Goal: Transaction & Acquisition: Purchase product/service

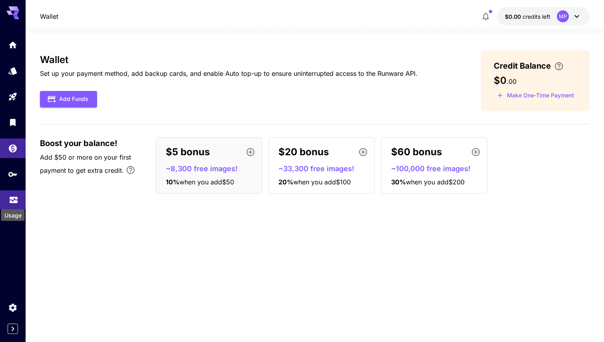
click at [14, 201] on icon "Usage" at bounding box center [14, 199] width 8 height 4
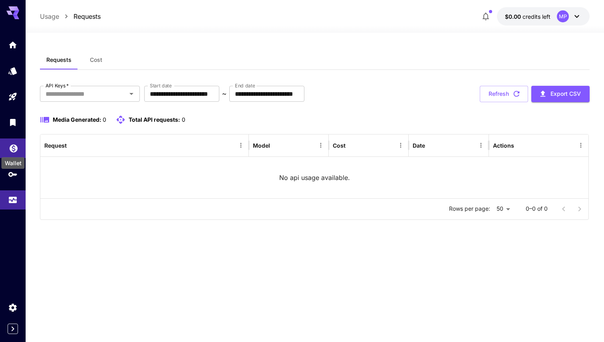
click at [10, 149] on icon "Wallet" at bounding box center [14, 146] width 8 height 8
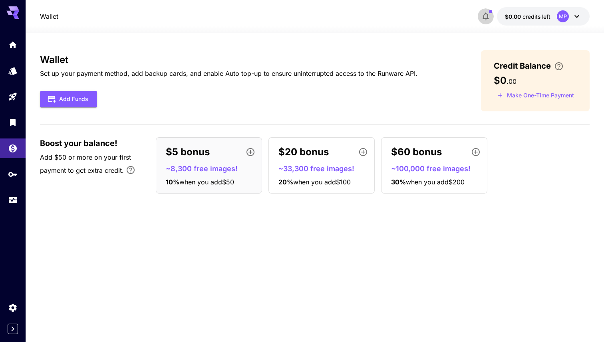
click at [485, 15] on icon "button" at bounding box center [486, 17] width 10 height 10
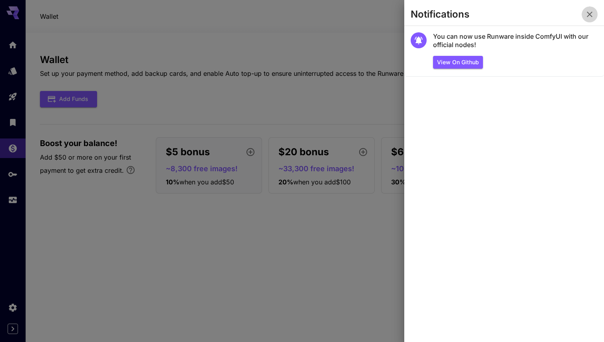
click at [592, 15] on icon "button" at bounding box center [590, 15] width 10 height 10
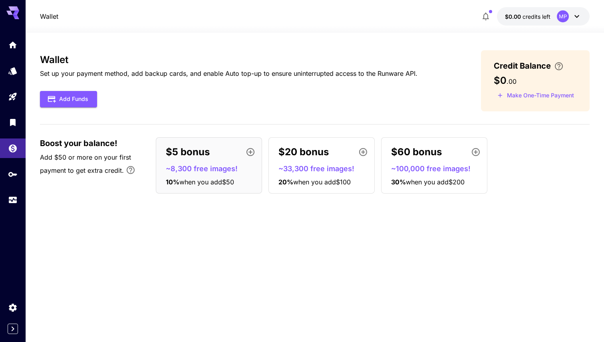
click at [15, 12] on icon at bounding box center [16, 13] width 6 height 4
click at [65, 92] on button "Add Funds" at bounding box center [68, 99] width 57 height 16
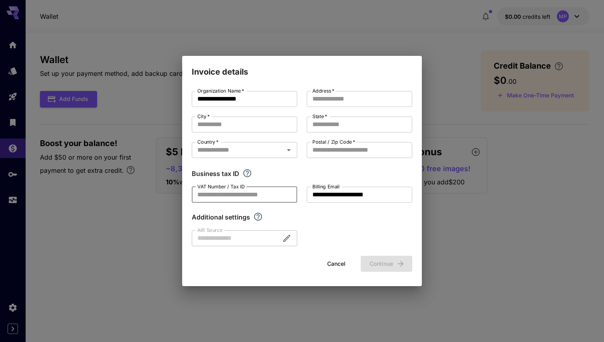
click at [280, 194] on input "VAT Number / Tax ID" at bounding box center [244, 195] width 105 height 16
click at [333, 263] on button "Cancel" at bounding box center [336, 264] width 36 height 16
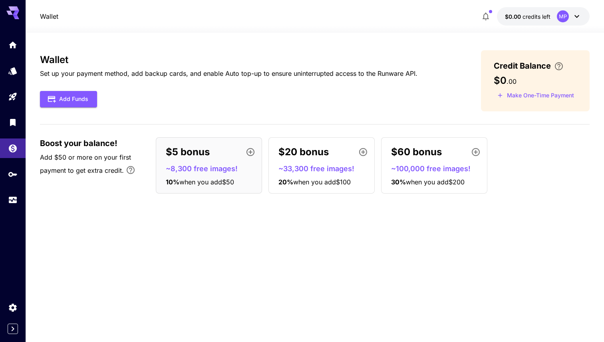
click at [311, 80] on div "Wallet Set up your payment method, add backup cards, and enable Auto top-up to …" at bounding box center [228, 80] width 377 height 53
click at [530, 100] on button "Make One-Time Payment" at bounding box center [536, 95] width 84 height 12
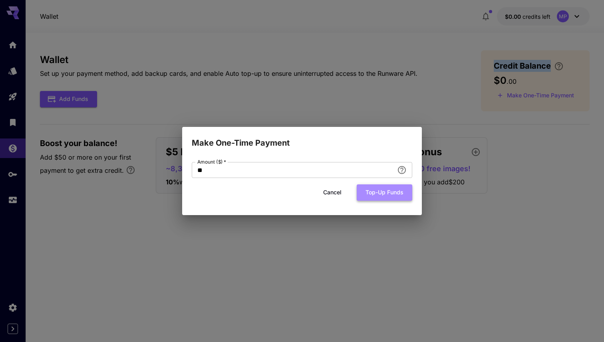
click at [381, 193] on button "Top-up funds" at bounding box center [385, 193] width 56 height 16
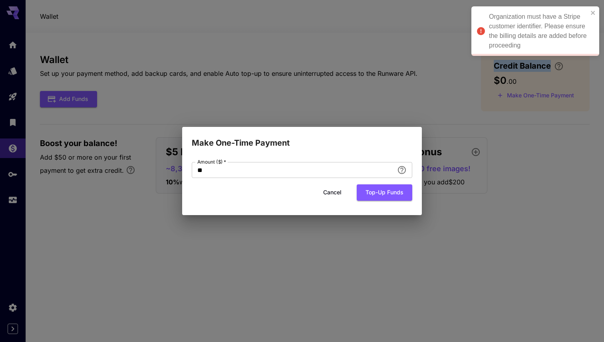
click at [331, 193] on button "Cancel" at bounding box center [332, 193] width 36 height 16
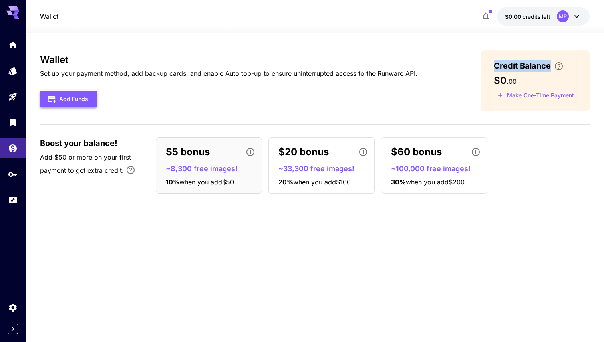
click at [78, 101] on button "Add Funds" at bounding box center [68, 99] width 57 height 16
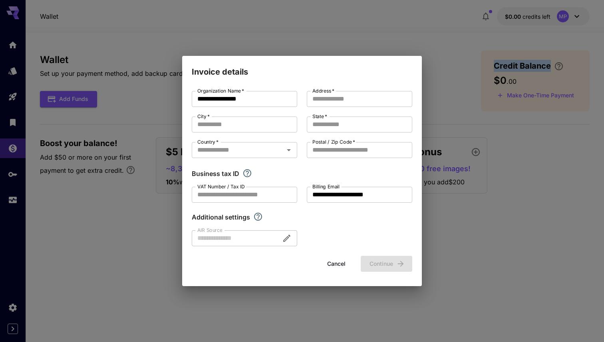
click at [335, 268] on button "Cancel" at bounding box center [336, 264] width 36 height 16
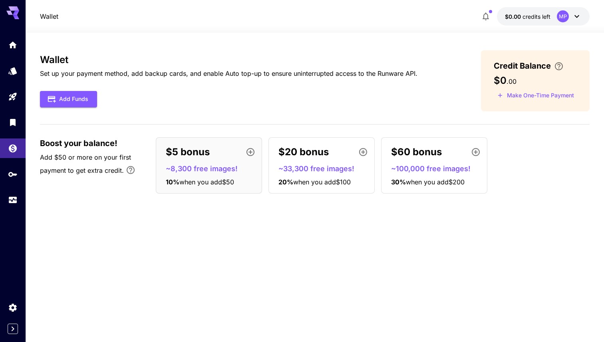
click at [170, 153] on p "$5 bonus" at bounding box center [188, 152] width 44 height 14
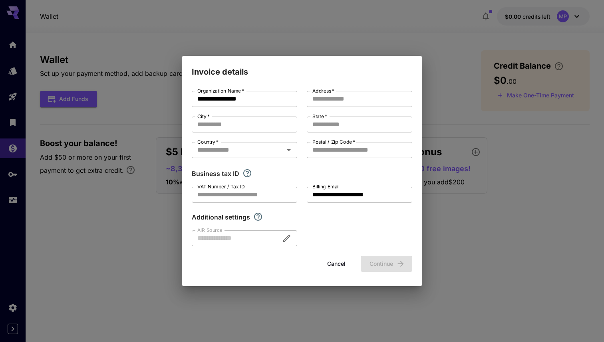
click at [332, 269] on button "Cancel" at bounding box center [336, 264] width 36 height 16
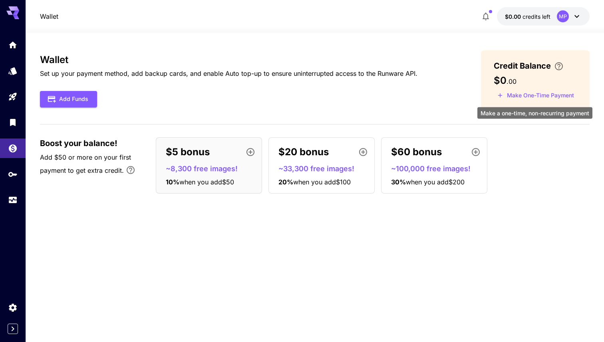
click at [530, 94] on button "Make One-Time Payment" at bounding box center [536, 95] width 84 height 12
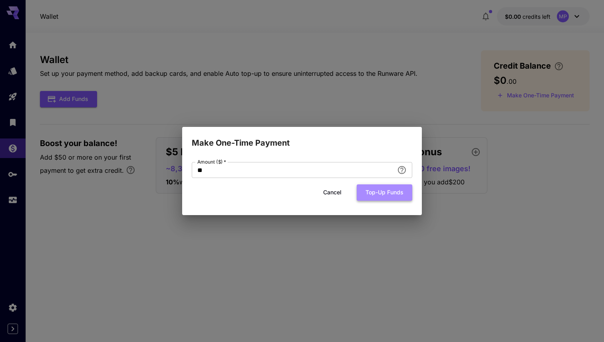
click at [376, 188] on button "Top-up funds" at bounding box center [385, 193] width 56 height 16
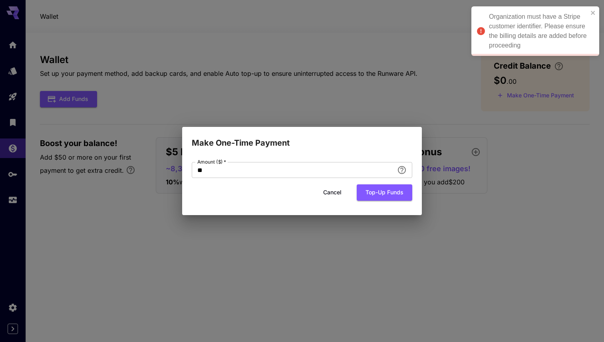
click at [335, 191] on button "Cancel" at bounding box center [332, 193] width 36 height 16
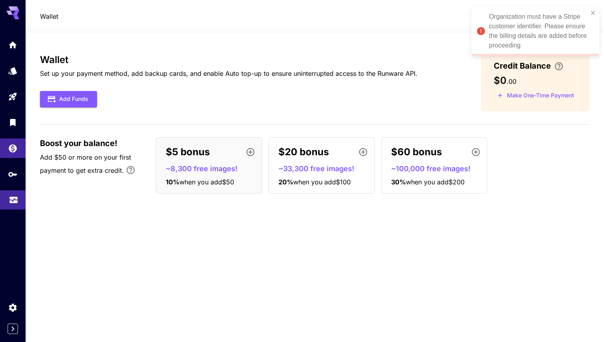
click at [14, 207] on link at bounding box center [13, 201] width 26 height 20
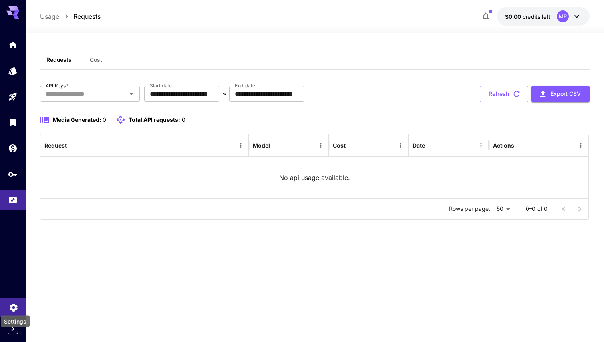
click at [14, 304] on icon "Settings" at bounding box center [14, 306] width 8 height 8
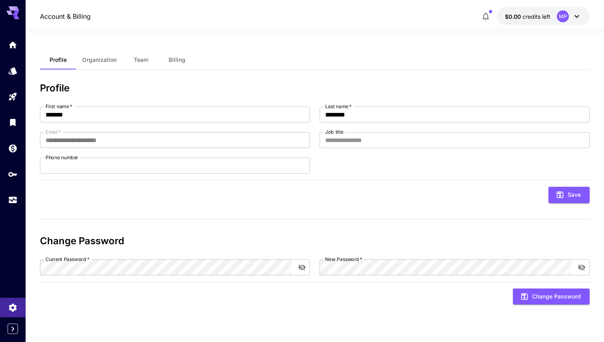
click at [109, 61] on span "Organization" at bounding box center [99, 59] width 34 height 7
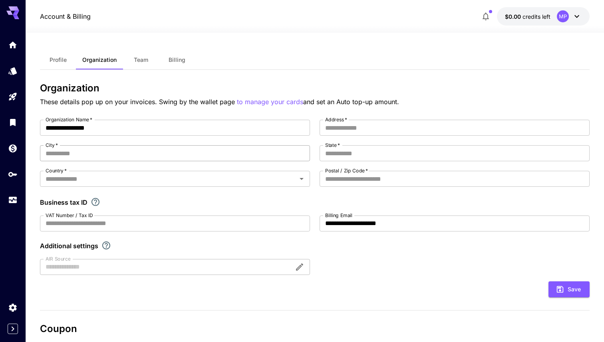
click at [144, 153] on input "City   *" at bounding box center [175, 153] width 270 height 16
click at [145, 182] on input "Country   *" at bounding box center [168, 178] width 252 height 11
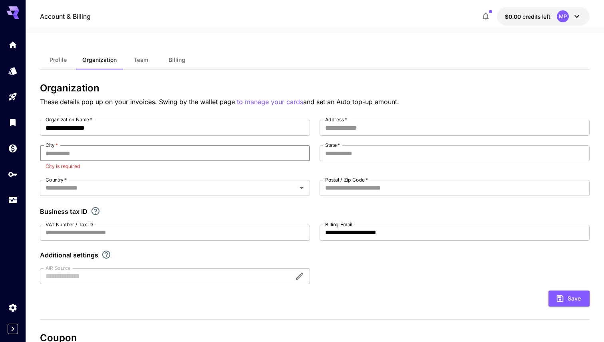
click at [155, 149] on input "City   *" at bounding box center [175, 153] width 270 height 16
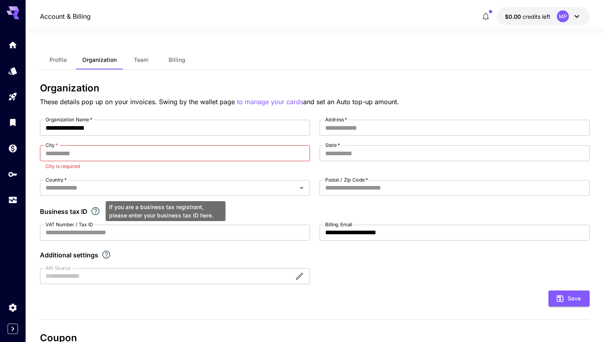
click at [94, 211] on icon "If you are a business tax registrant, please enter your business tax ID here." at bounding box center [96, 211] width 10 height 10
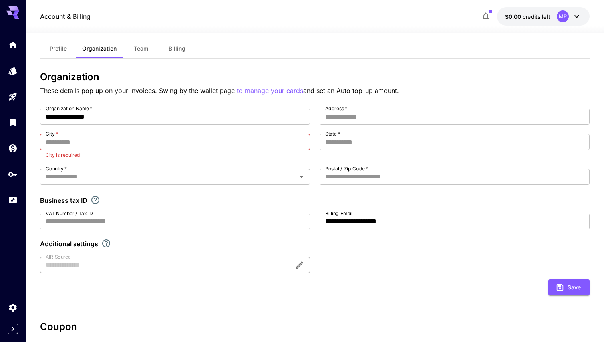
click at [99, 268] on div at bounding box center [175, 265] width 270 height 16
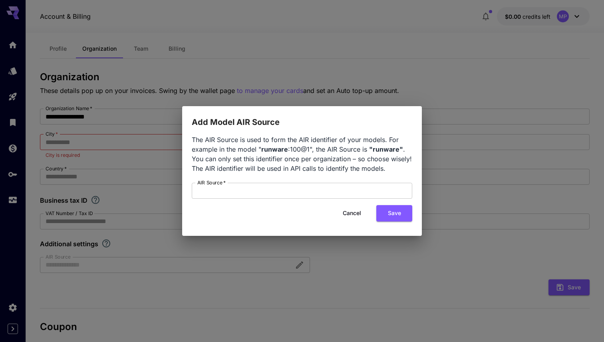
click at [352, 216] on button "Cancel" at bounding box center [352, 213] width 36 height 16
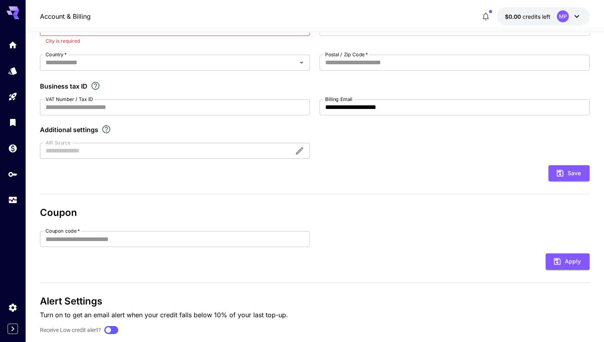
scroll to position [127, 0]
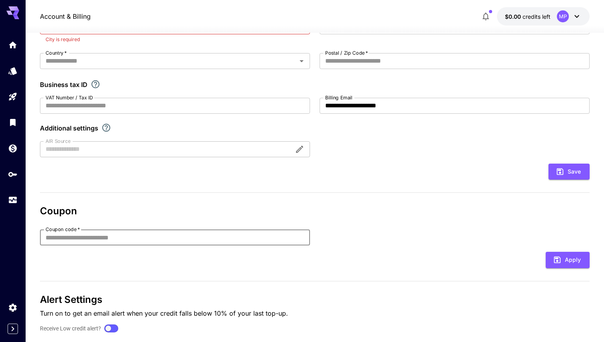
click at [239, 234] on input "Coupon code   *" at bounding box center [175, 238] width 270 height 16
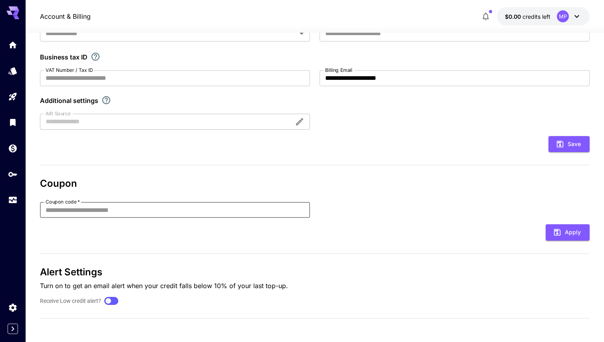
scroll to position [0, 0]
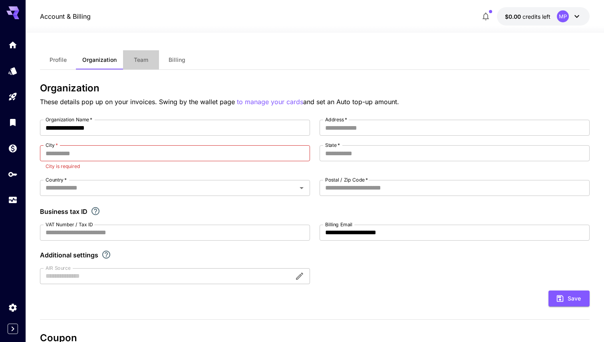
click at [143, 61] on span "Team" at bounding box center [141, 59] width 14 height 7
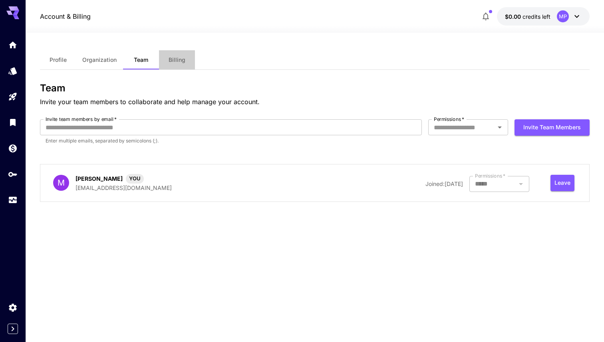
click at [173, 67] on button "Billing" at bounding box center [177, 59] width 36 height 19
